Goal: Communication & Community: Share content

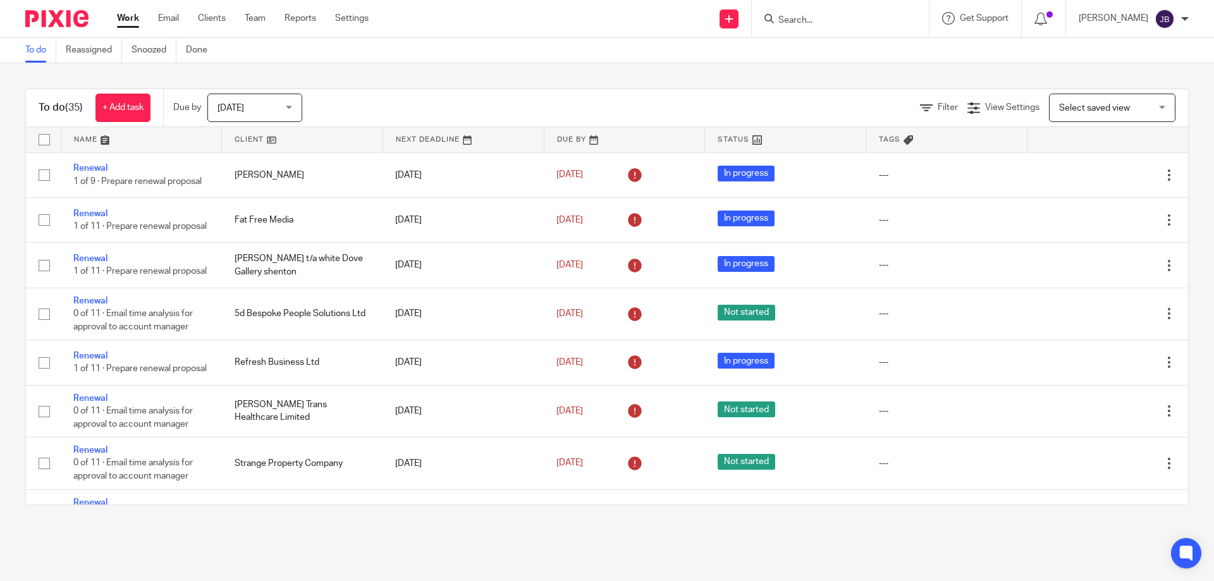
click at [817, 15] on input "Search" at bounding box center [834, 20] width 114 height 11
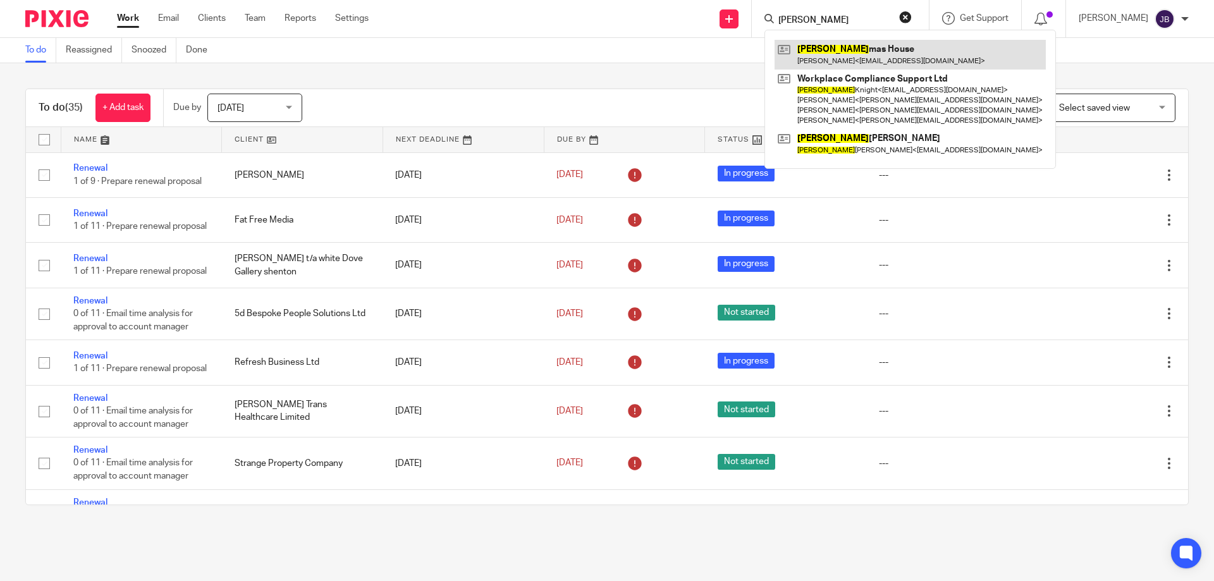
type input "michael"
click at [882, 62] on link at bounding box center [909, 54] width 271 height 29
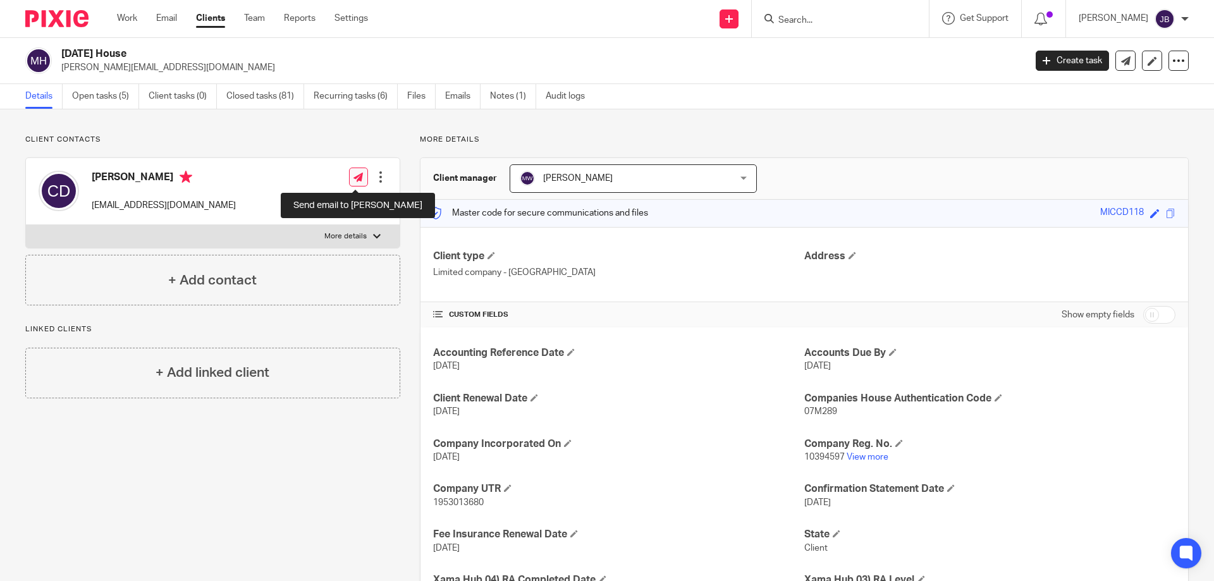
click at [353, 178] on icon at bounding box center [357, 177] width 9 height 9
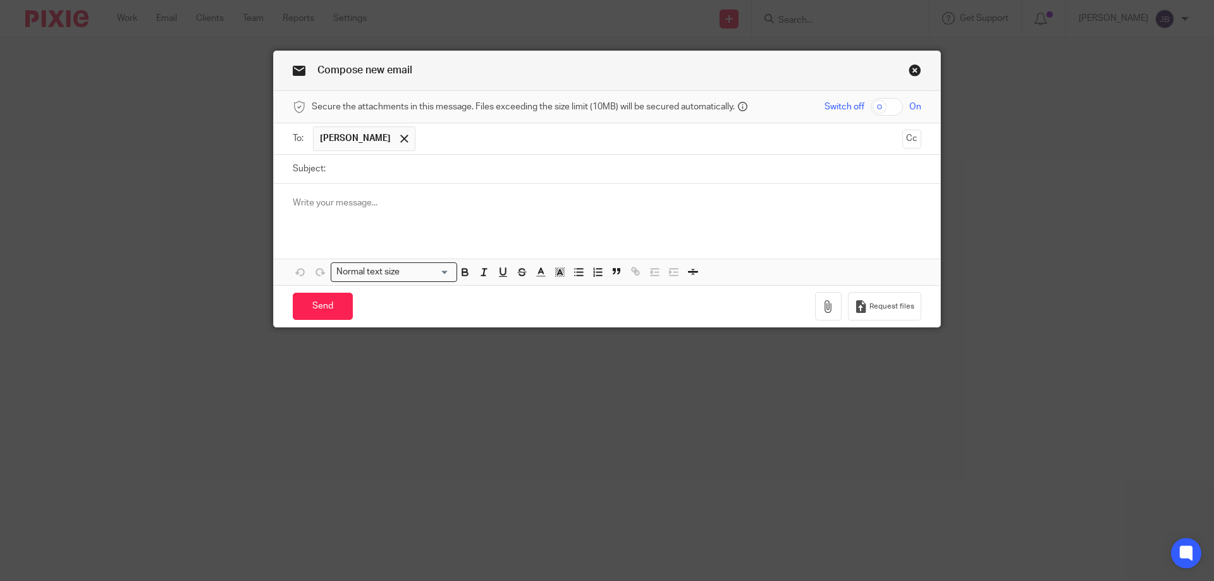
click at [366, 173] on input "Subject:" at bounding box center [626, 169] width 589 height 28
type input "VAT return for your approval"
click at [350, 216] on div at bounding box center [607, 208] width 666 height 49
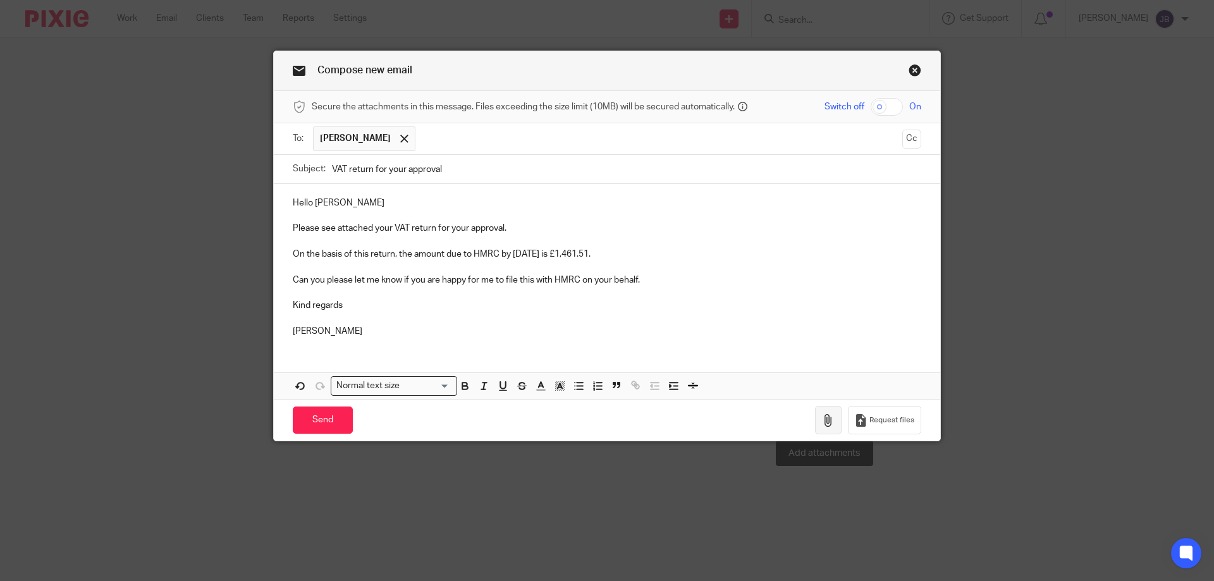
click at [829, 419] on button "button" at bounding box center [828, 420] width 27 height 28
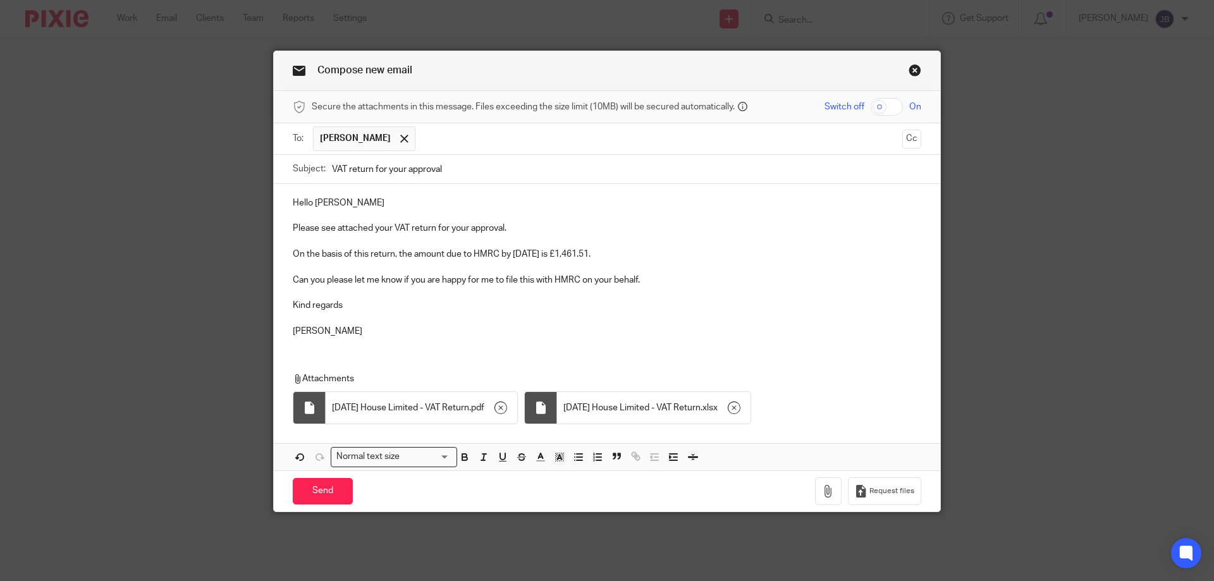
click at [885, 107] on input "checkbox" at bounding box center [886, 107] width 32 height 18
checkbox input "true"
click at [342, 491] on input "Send" at bounding box center [323, 491] width 60 height 27
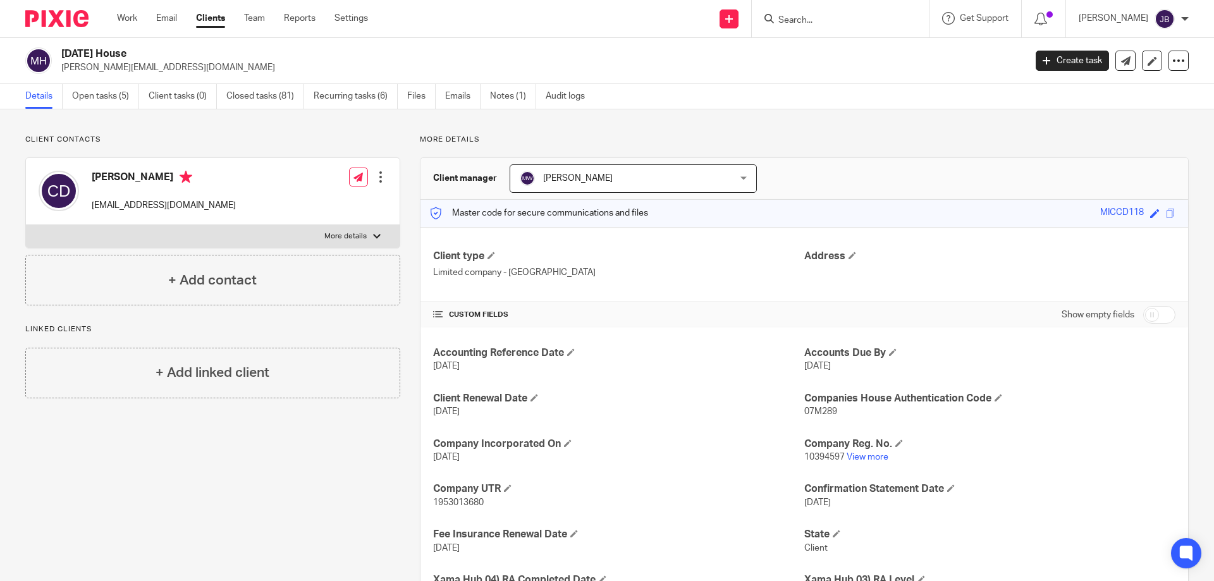
click at [822, 26] on input "Search" at bounding box center [834, 20] width 114 height 11
type input "d"
type input "burn"
click button "submit" at bounding box center [0, 0] width 0 height 0
click at [912, 21] on button "reset" at bounding box center [905, 17] width 13 height 13
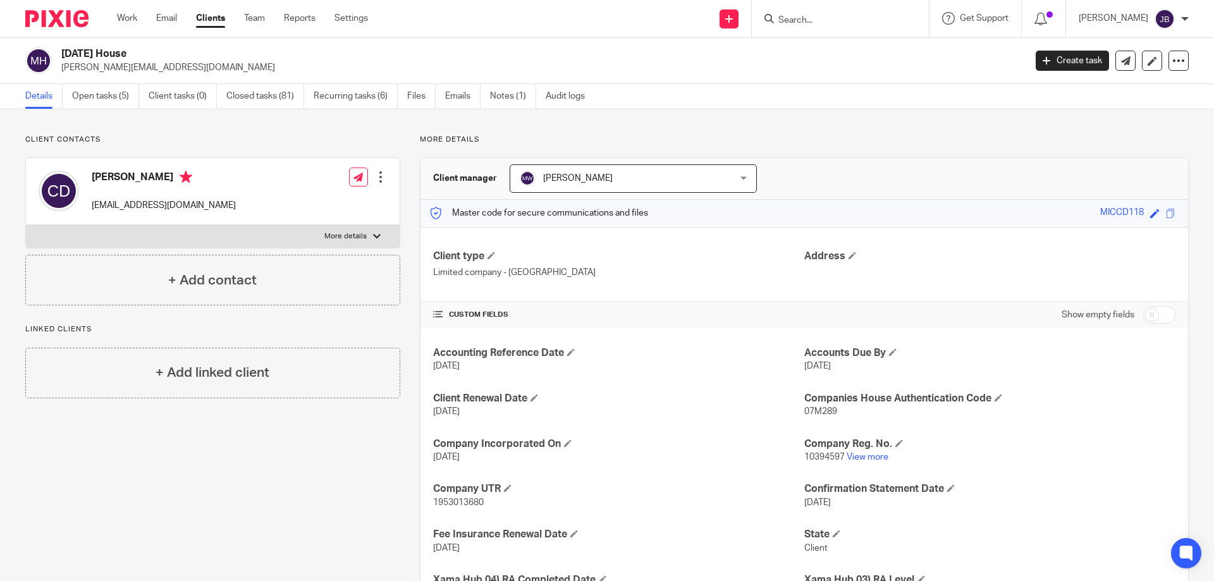
click at [846, 24] on input "Search" at bounding box center [834, 20] width 114 height 11
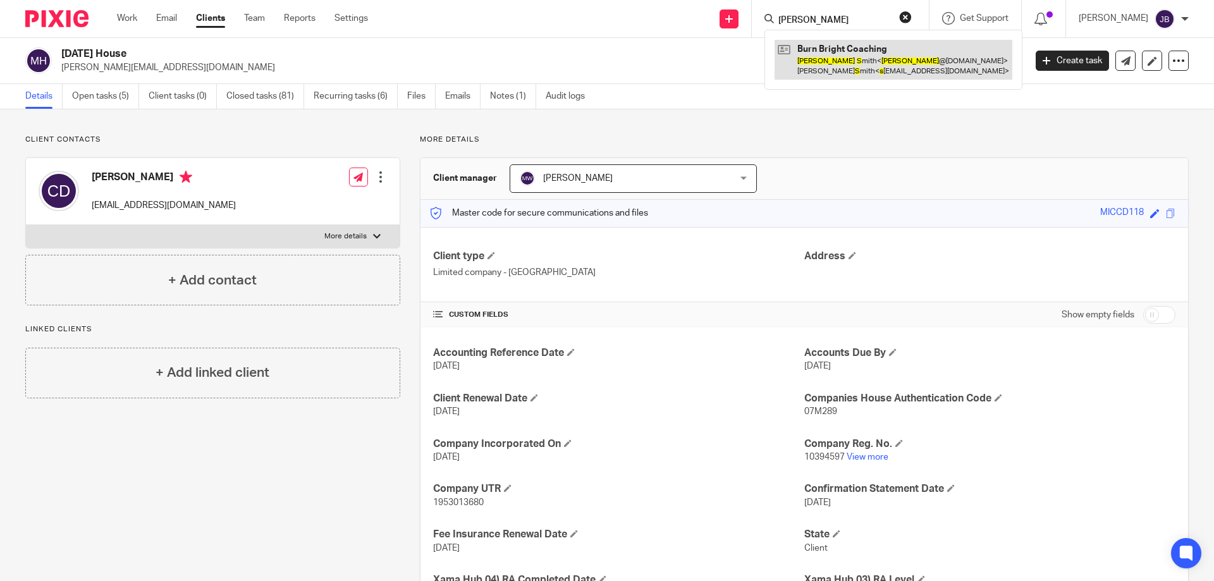
type input "donna s"
click at [911, 70] on link at bounding box center [893, 59] width 238 height 39
